Goal: Information Seeking & Learning: Find specific page/section

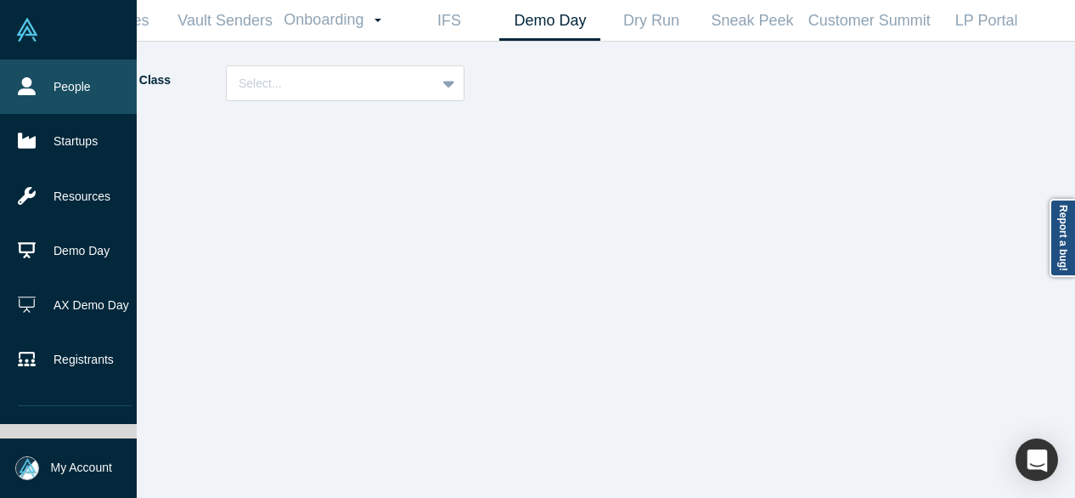
click at [71, 96] on link "People" at bounding box center [74, 86] width 149 height 54
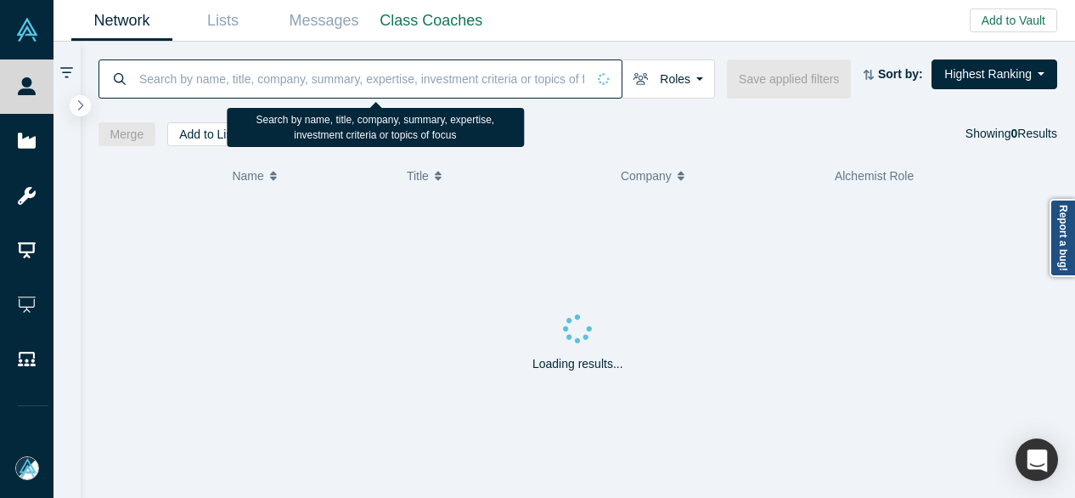
click at [419, 82] on input at bounding box center [362, 79] width 448 height 40
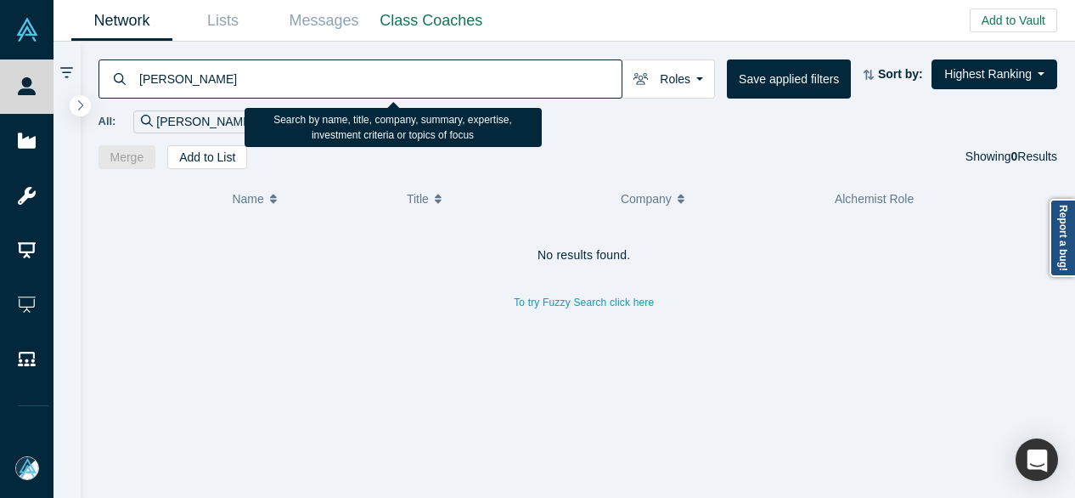
drag, startPoint x: 173, startPoint y: 79, endPoint x: 411, endPoint y: 77, distance: 237.7
click at [411, 77] on input "[PERSON_NAME]" at bounding box center [380, 79] width 484 height 40
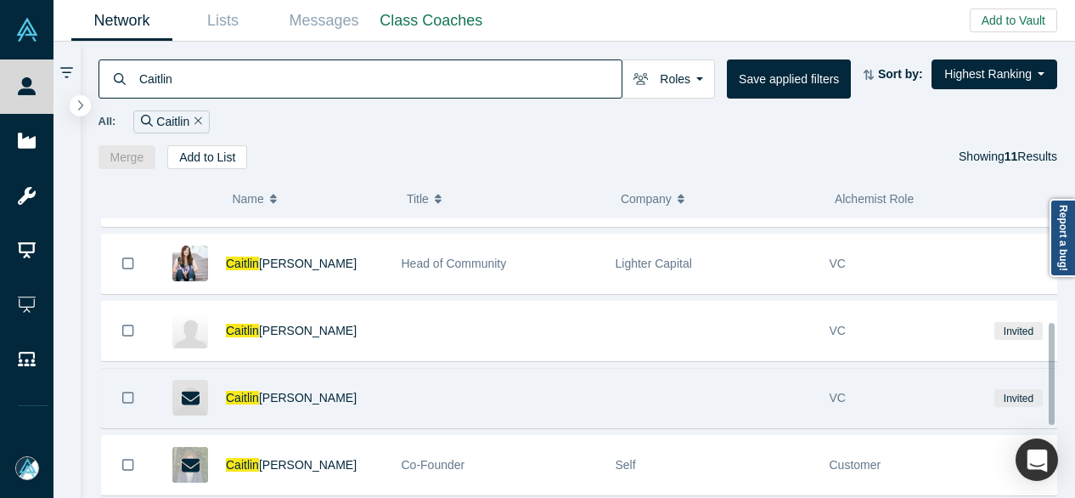
scroll to position [235, 0]
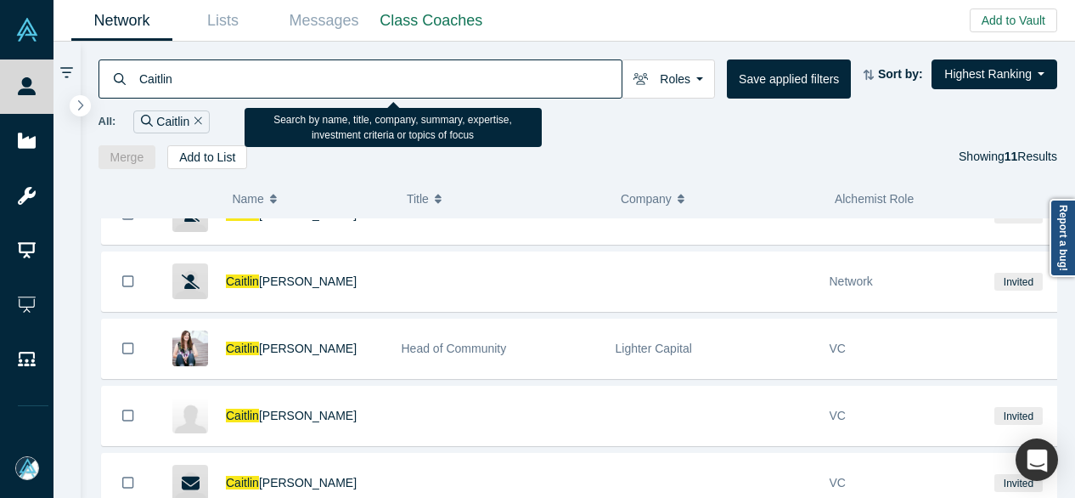
drag, startPoint x: 153, startPoint y: 70, endPoint x: 71, endPoint y: 74, distance: 81.6
click at [71, 74] on div "[PERSON_NAME] Roles Founders Faculty Mentors Alumni Mentor Angels VCs Corporate…" at bounding box center [563, 270] width 1021 height 456
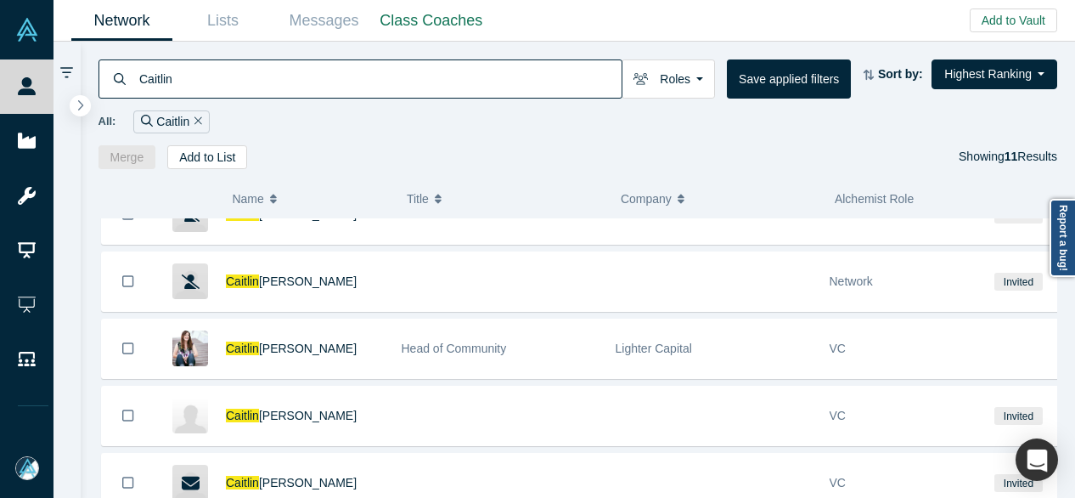
paste input "[PERSON_NAME].[PERSON_NAME]@co"
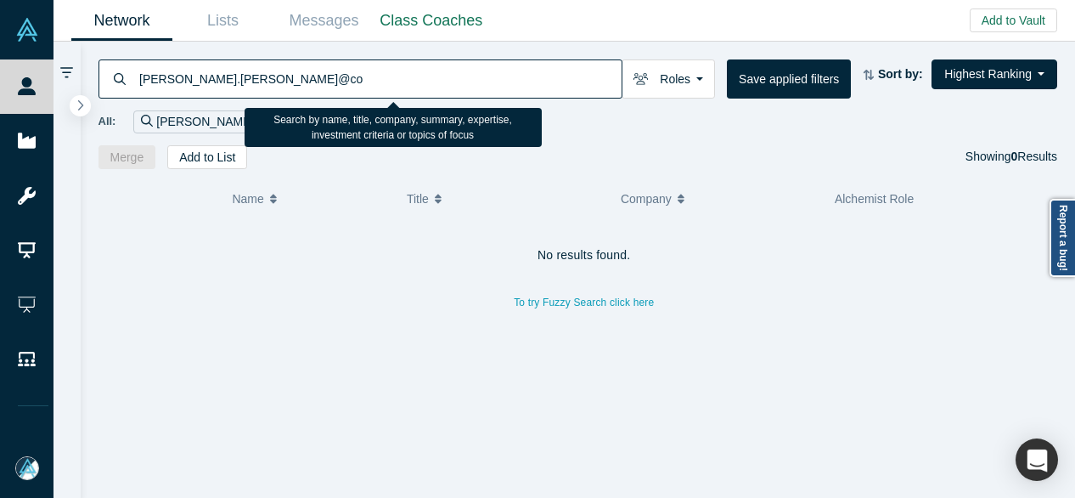
drag, startPoint x: 268, startPoint y: 79, endPoint x: 136, endPoint y: 90, distance: 132.9
click at [136, 90] on div "[PERSON_NAME].[PERSON_NAME]@co" at bounding box center [360, 78] width 524 height 39
paste input "[PERSON_NAME]"
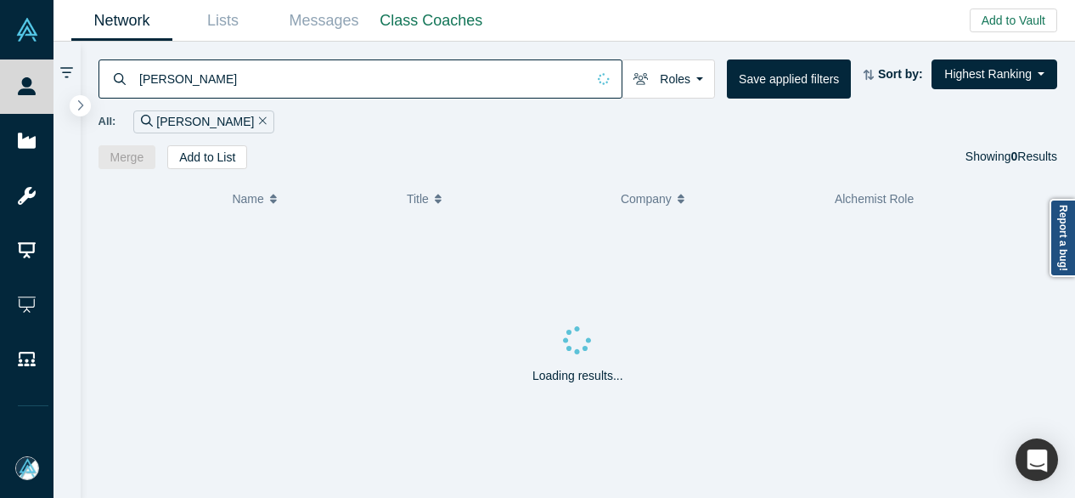
type input "[PERSON_NAME]"
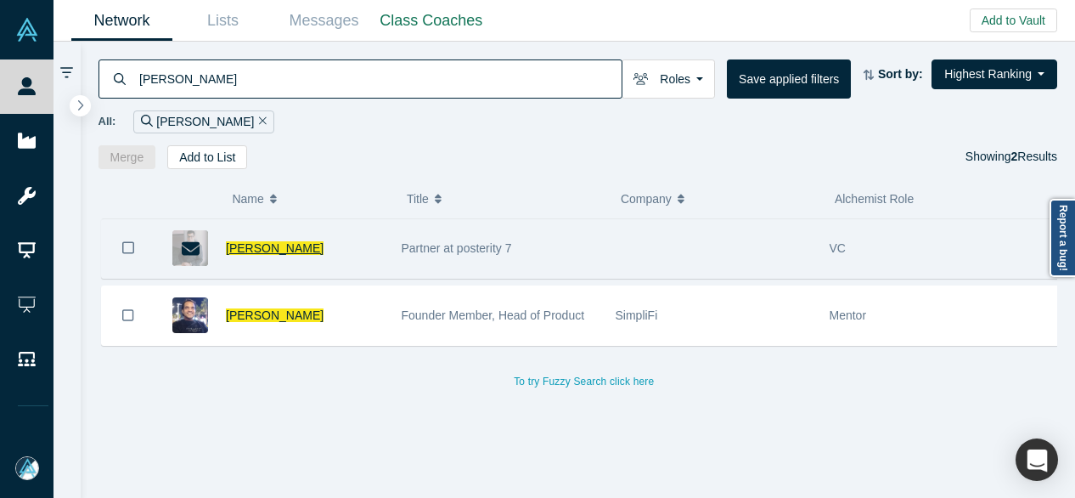
click at [291, 250] on span "[PERSON_NAME]" at bounding box center [275, 248] width 98 height 14
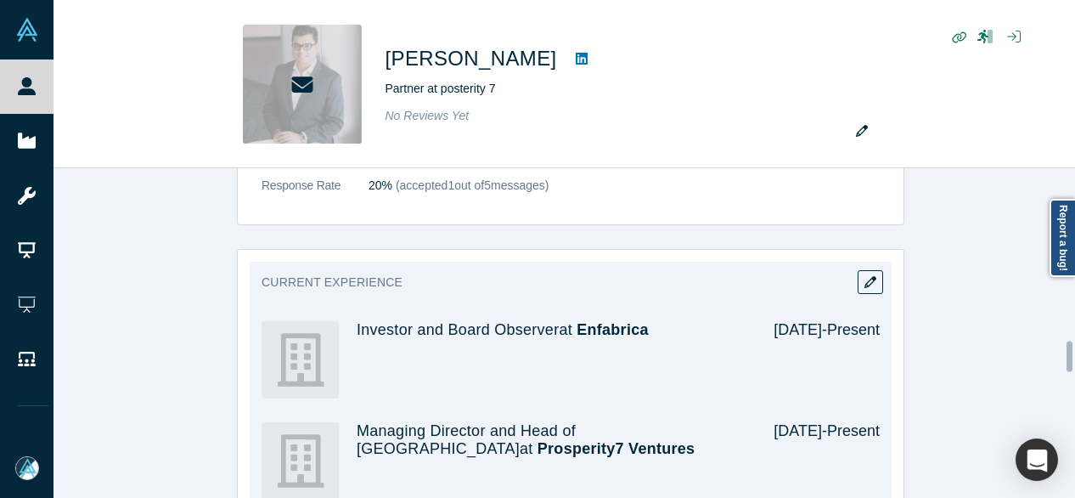
scroll to position [1868, 0]
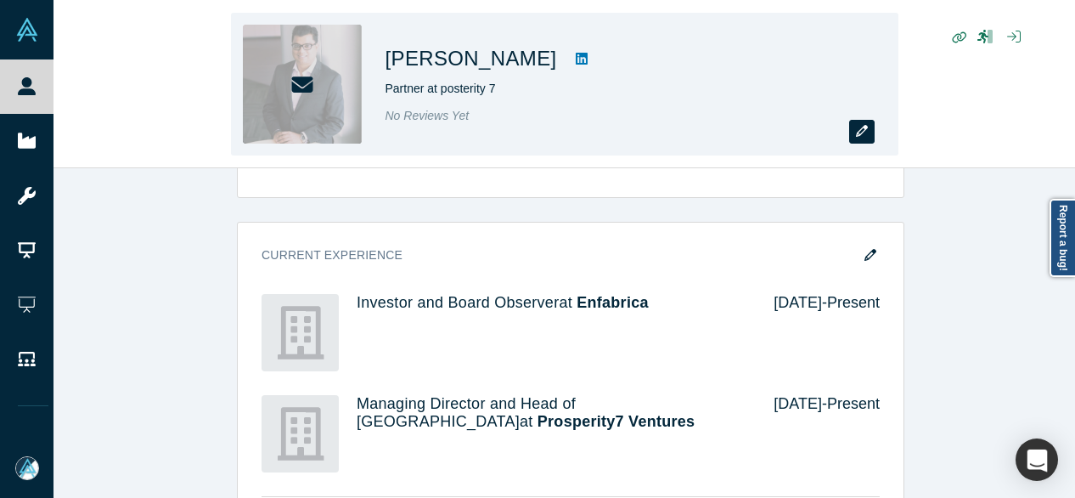
click at [863, 132] on icon "button" at bounding box center [862, 131] width 12 height 12
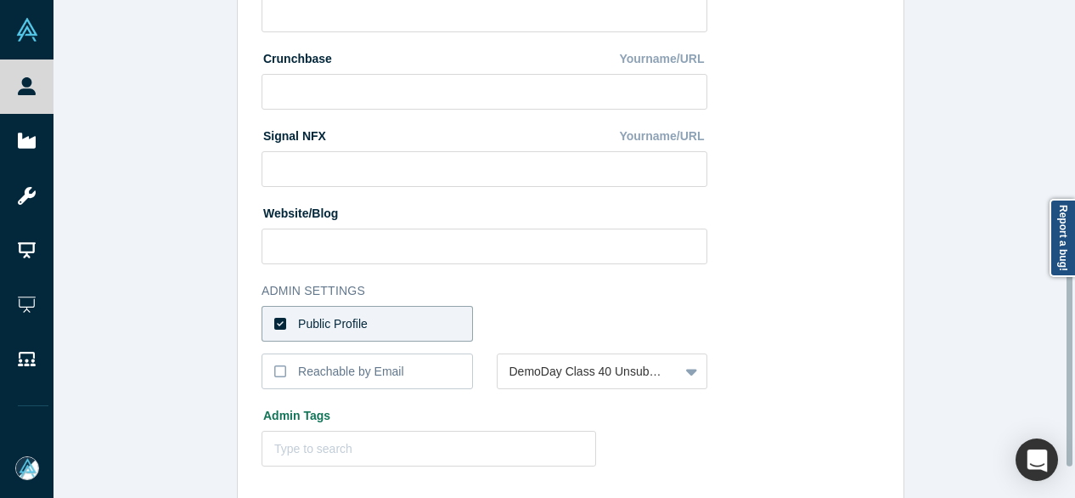
scroll to position [761, 0]
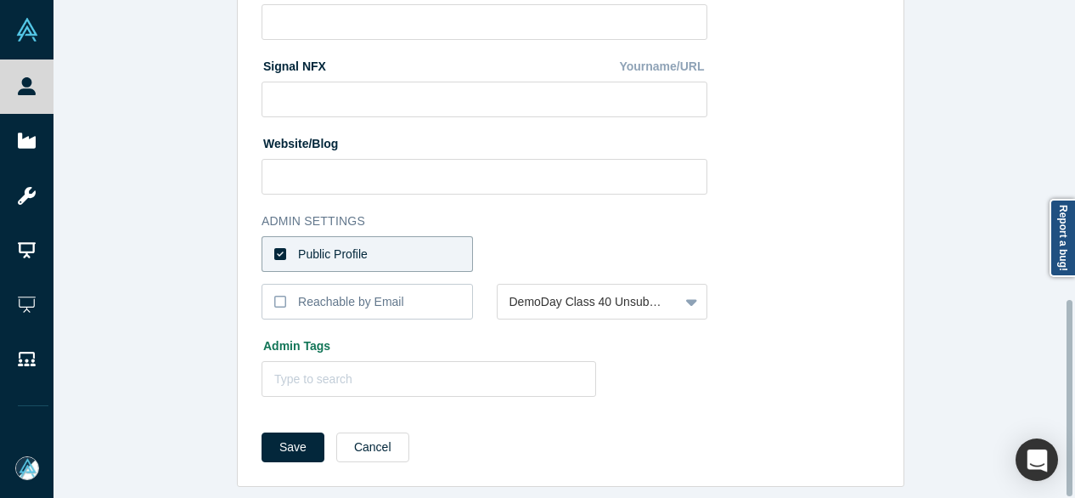
click at [434, 240] on label "Public Profile" at bounding box center [367, 254] width 211 height 36
click at [0, 0] on input "Public Profile" at bounding box center [0, 0] width 0 height 0
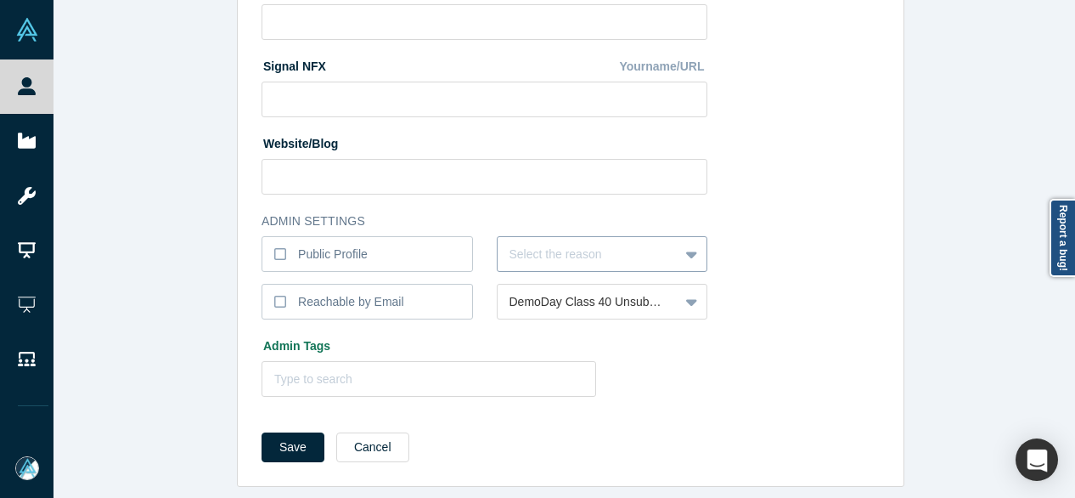
click at [541, 244] on div at bounding box center [588, 254] width 158 height 21
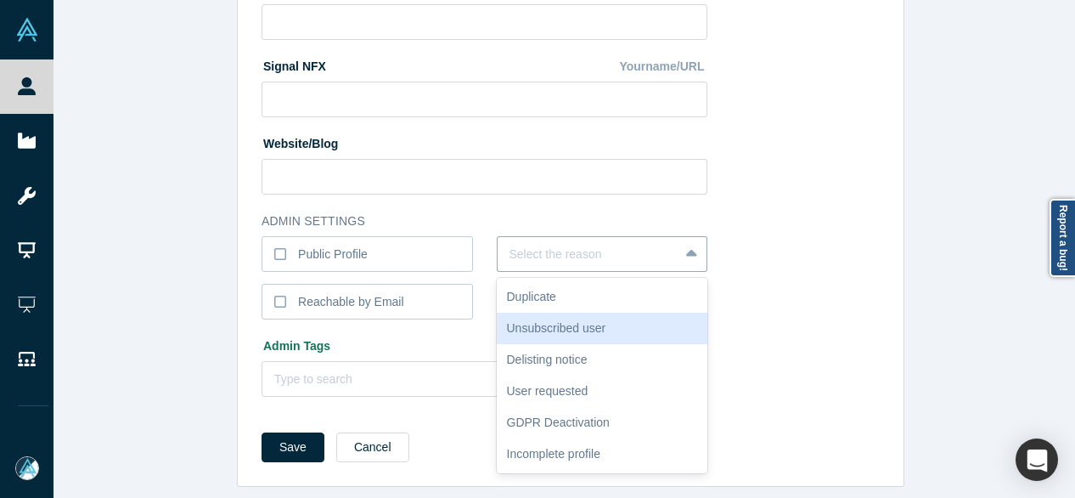
click at [546, 321] on div "Unsubscribed user" at bounding box center [602, 327] width 211 height 31
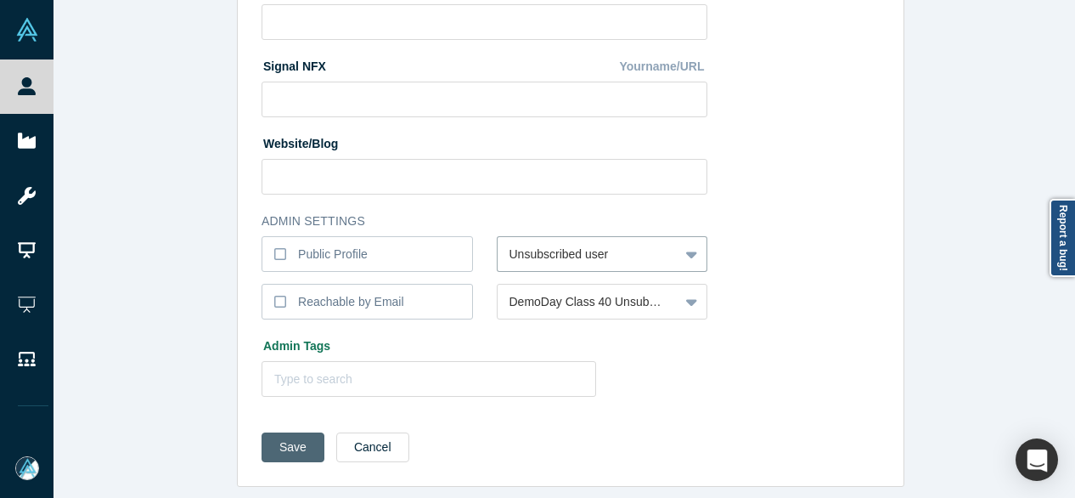
drag, startPoint x: 278, startPoint y: 441, endPoint x: 292, endPoint y: 439, distance: 13.7
click at [278, 442] on button "Save" at bounding box center [293, 447] width 63 height 30
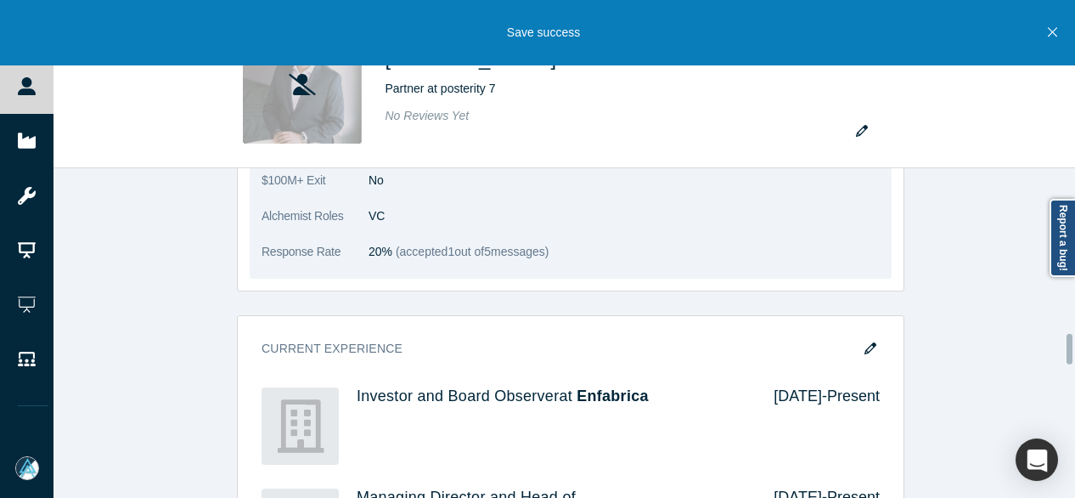
scroll to position [1783, 0]
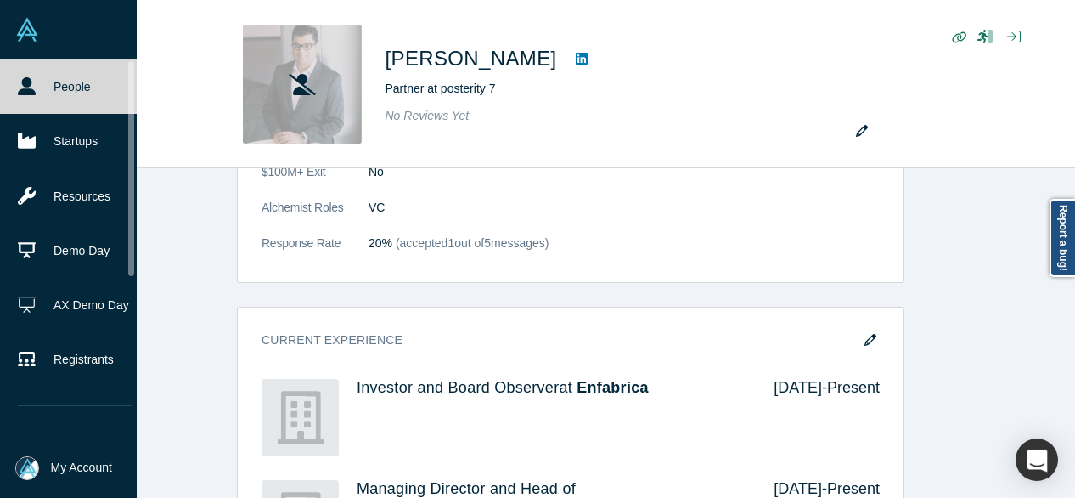
click at [31, 93] on icon at bounding box center [27, 86] width 18 height 18
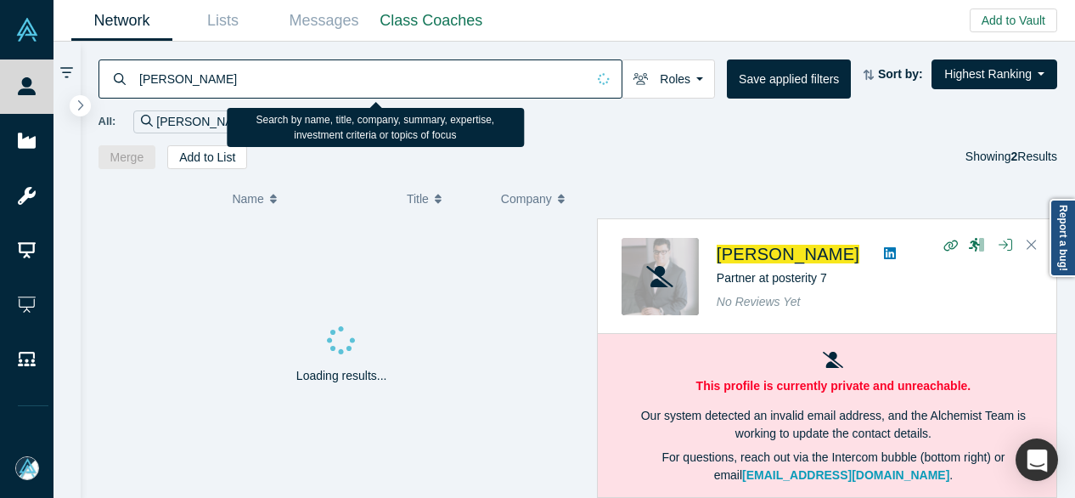
drag, startPoint x: 262, startPoint y: 80, endPoint x: 106, endPoint y: 101, distance: 156.8
click at [119, 90] on div "[PERSON_NAME]" at bounding box center [360, 78] width 524 height 39
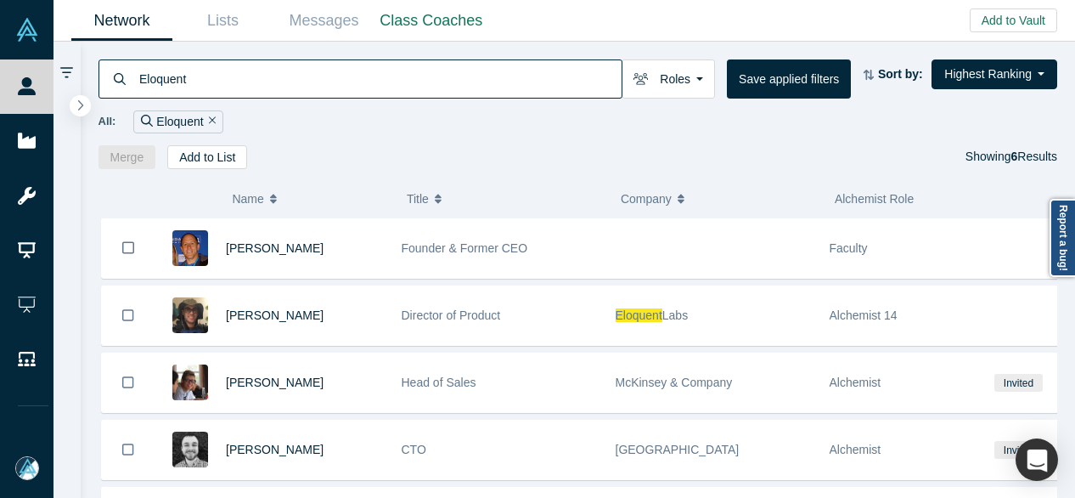
drag, startPoint x: 224, startPoint y: 82, endPoint x: 124, endPoint y: 87, distance: 100.3
click at [124, 87] on div "Eloquent" at bounding box center [360, 78] width 524 height 39
paste input "[PERSON_NAME]"
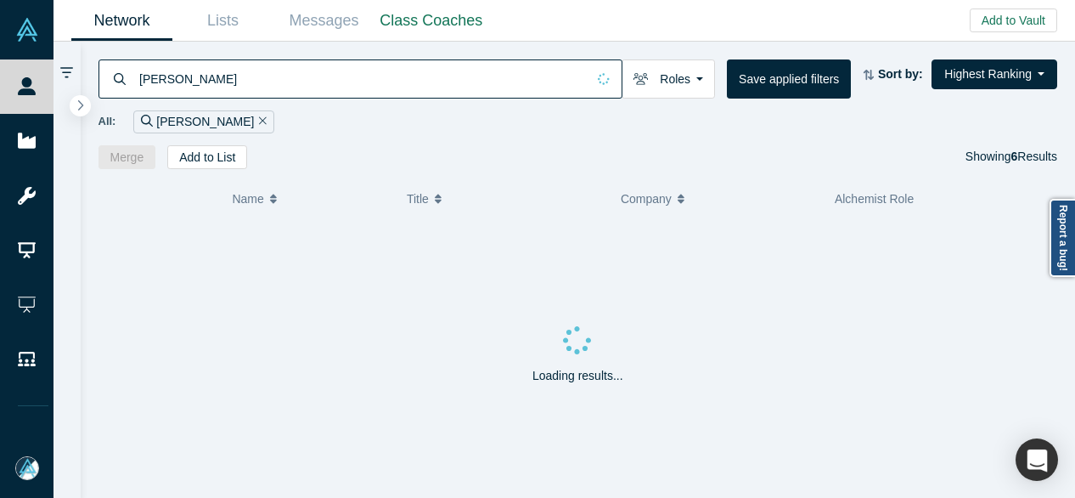
type input "[PERSON_NAME]"
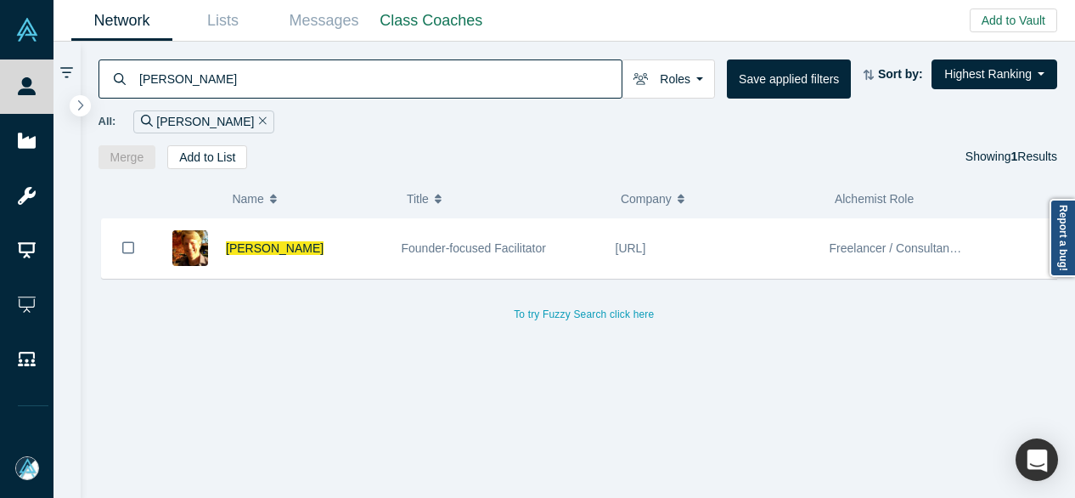
click at [143, 381] on div "[PERSON_NAME] Founder-focused Facilitator [URL] Freelancer / Consultant, Corpor…" at bounding box center [584, 364] width 972 height 293
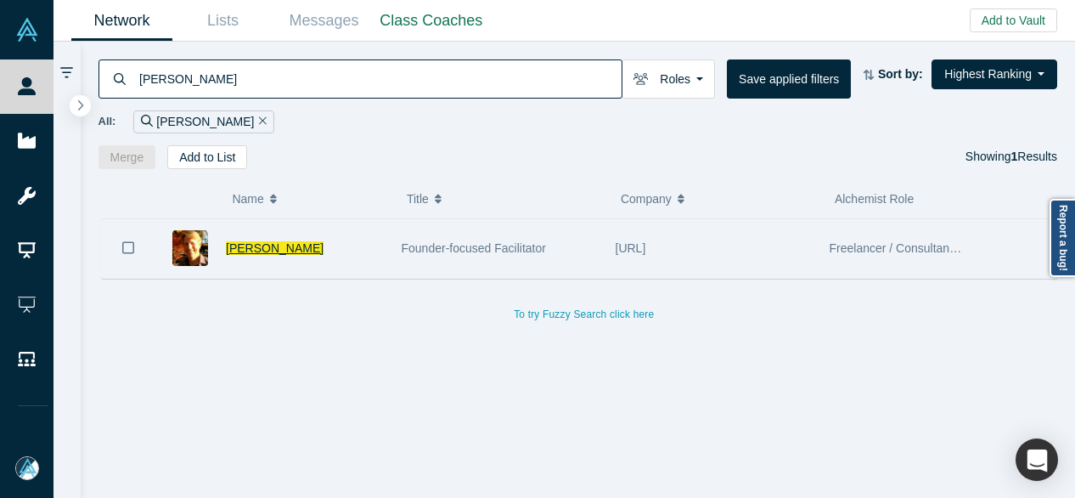
click at [233, 245] on span "[PERSON_NAME]" at bounding box center [275, 248] width 98 height 14
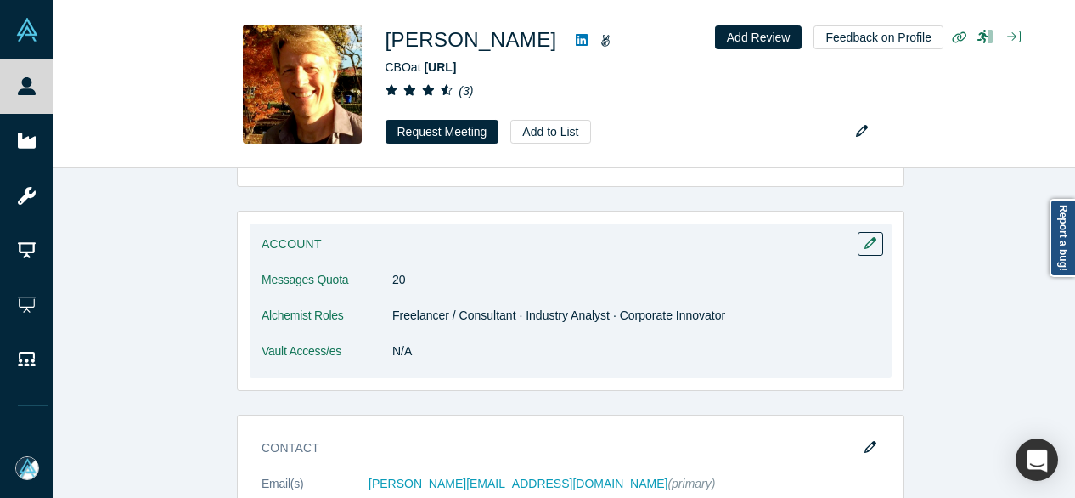
scroll to position [594, 0]
